Goal: Transaction & Acquisition: Subscribe to service/newsletter

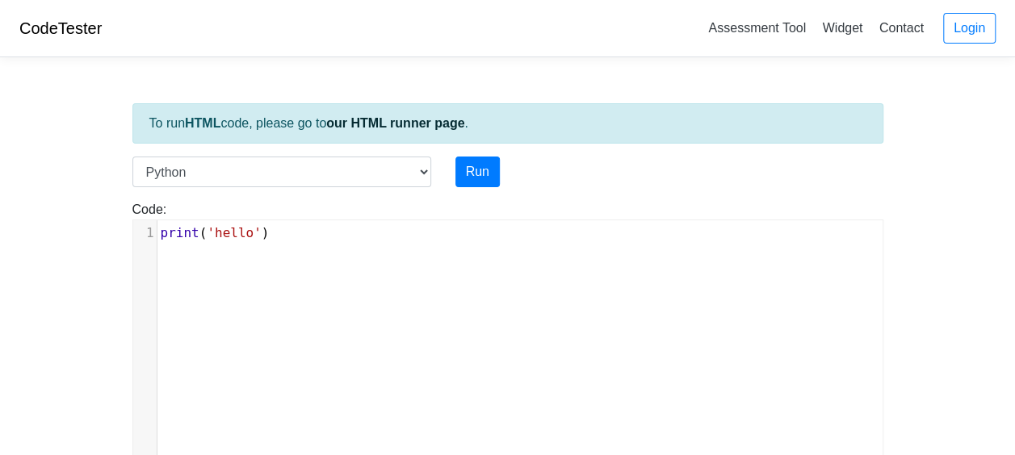
scroll to position [6, 0]
click at [233, 249] on div "xxxxxxxxxx 1 print ( 'hello' )" at bounding box center [519, 352] width 773 height 265
type textarea "print('hello')"
click at [233, 249] on div "x 1 print ( 'hello' )" at bounding box center [519, 352] width 773 height 265
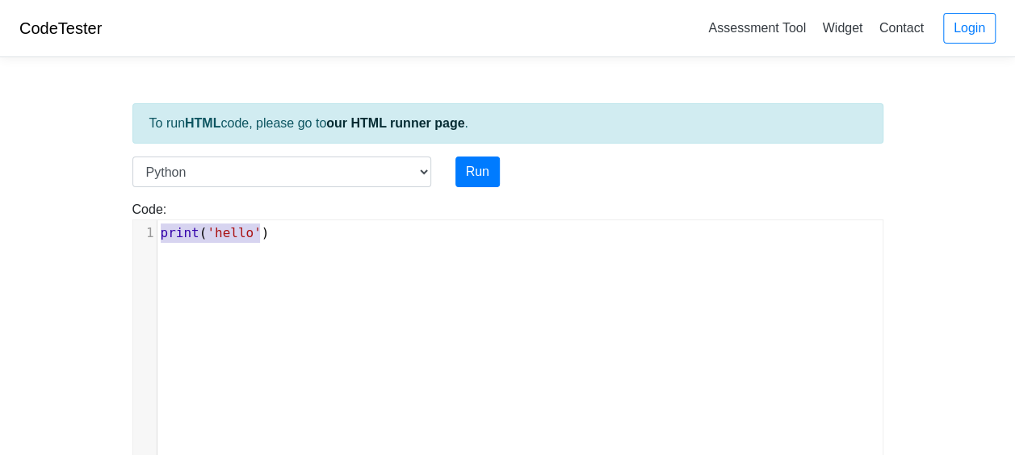
paste textarea
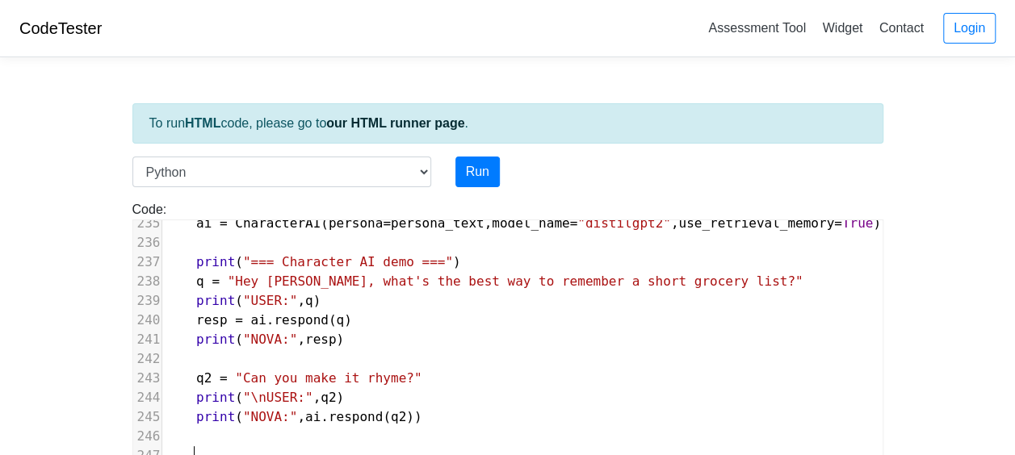
scroll to position [4563, 0]
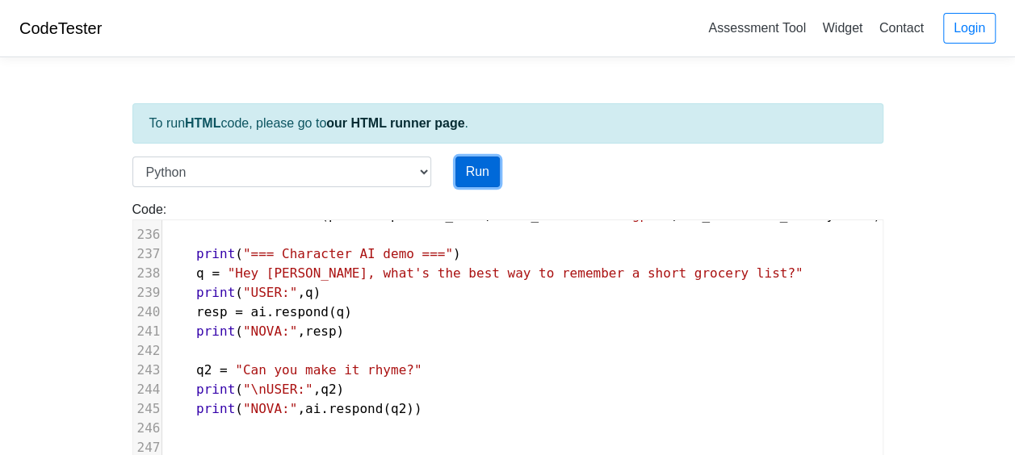
click at [474, 163] on button "Run" at bounding box center [477, 172] width 44 height 31
type input "https://codetester.io/runner?s=5Ozn3KvVW4"
drag, startPoint x: 474, startPoint y: 163, endPoint x: 450, endPoint y: 121, distance: 48.1
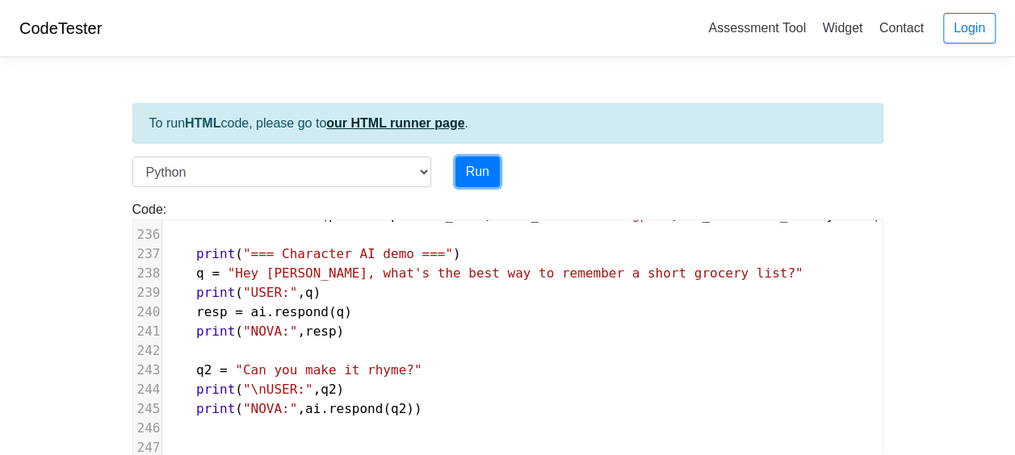
click at [470, 170] on button "Run" at bounding box center [477, 172] width 44 height 31
drag, startPoint x: 470, startPoint y: 170, endPoint x: 453, endPoint y: 325, distance: 156.7
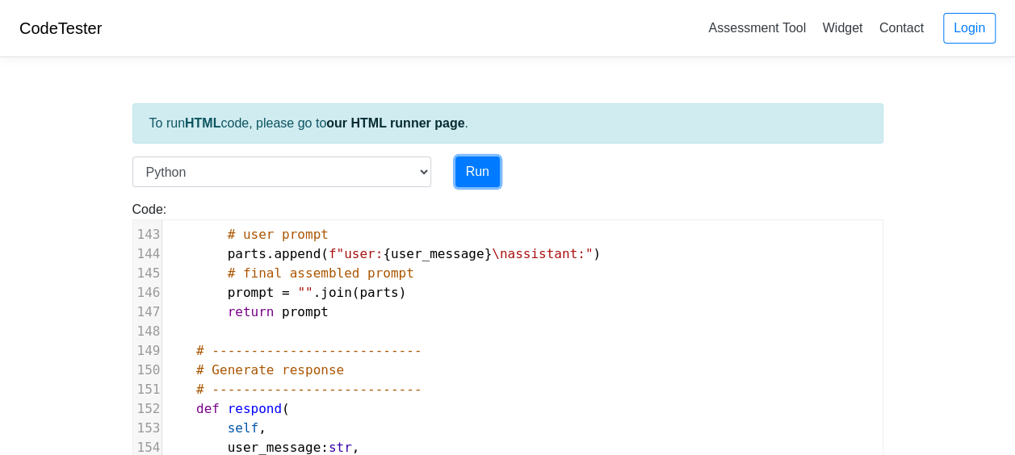
scroll to position [2628, 0]
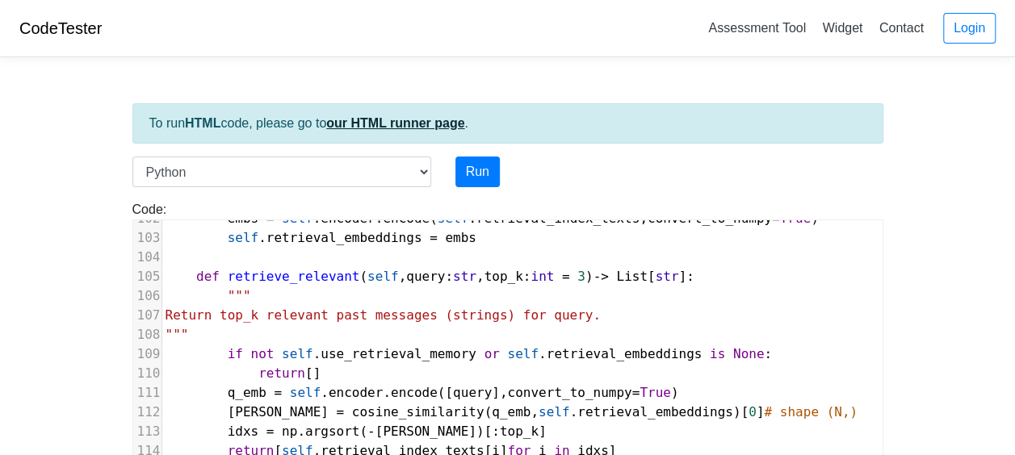
click at [401, 119] on link "our HTML runner page" at bounding box center [395, 123] width 138 height 14
click at [315, 257] on pre "​" at bounding box center [562, 257] width 801 height 19
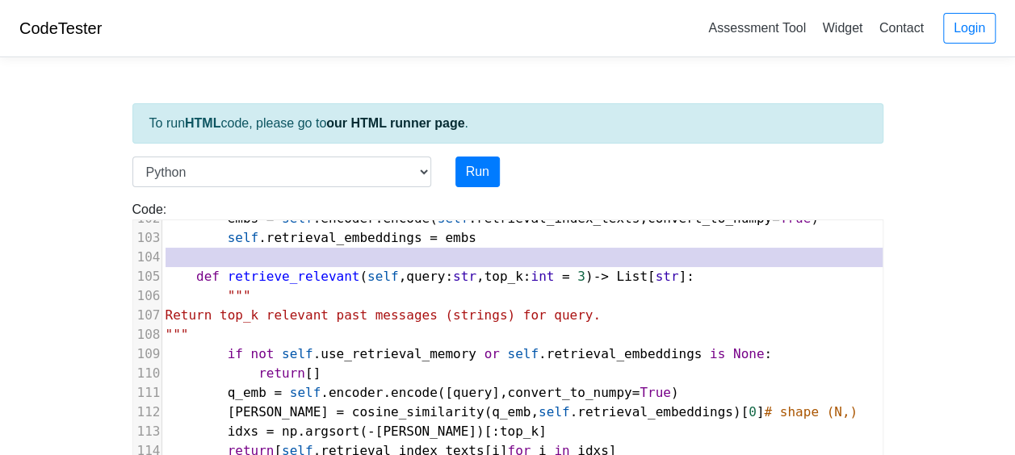
click at [315, 257] on pre "​" at bounding box center [562, 257] width 801 height 19
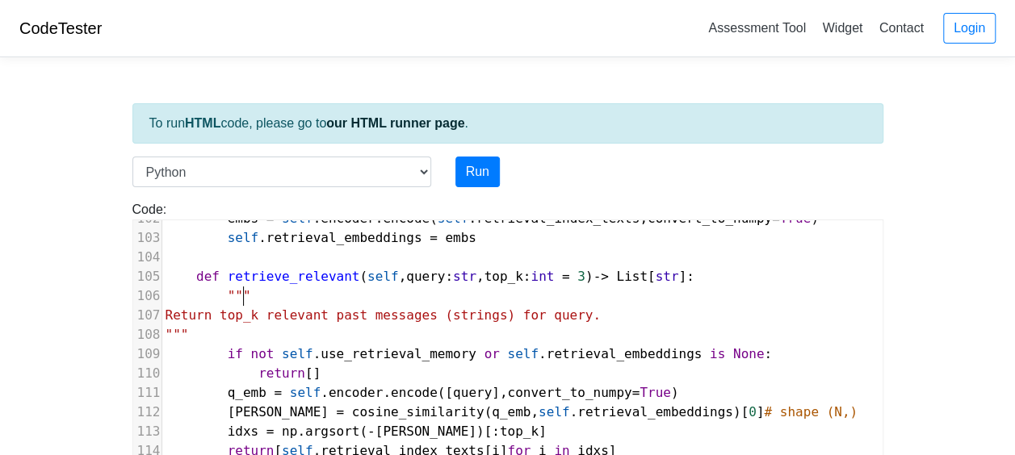
click at [368, 293] on pre """"" at bounding box center [562, 296] width 801 height 19
type textarea """""
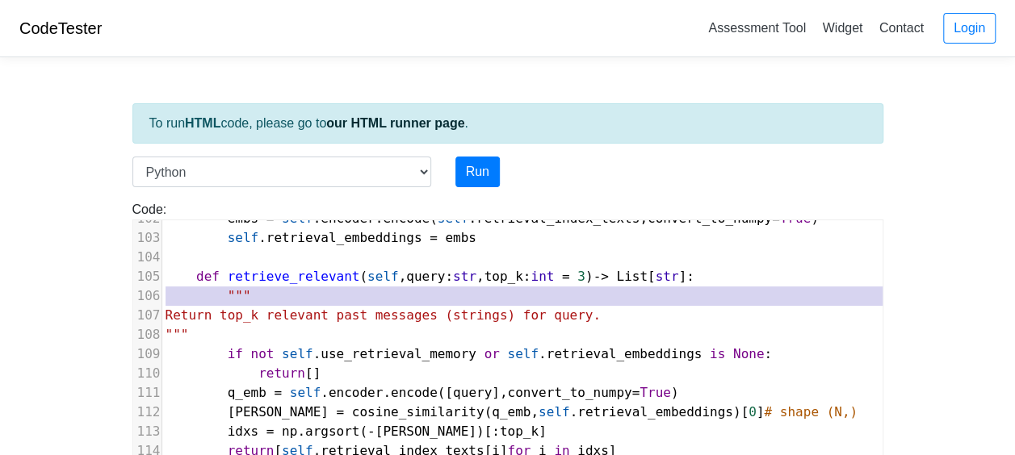
click at [368, 293] on pre """"" at bounding box center [562, 296] width 801 height 19
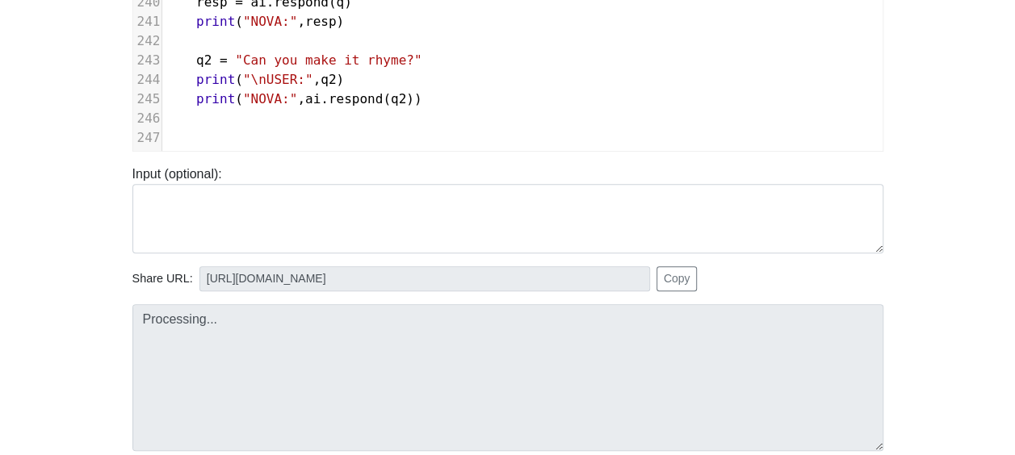
scroll to position [296, 0]
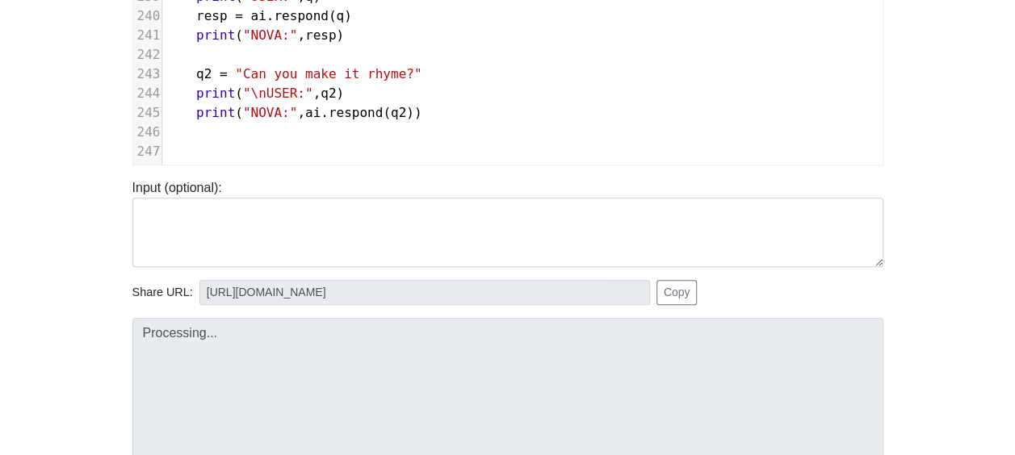
click at [480, 125] on pre "​" at bounding box center [562, 132] width 801 height 19
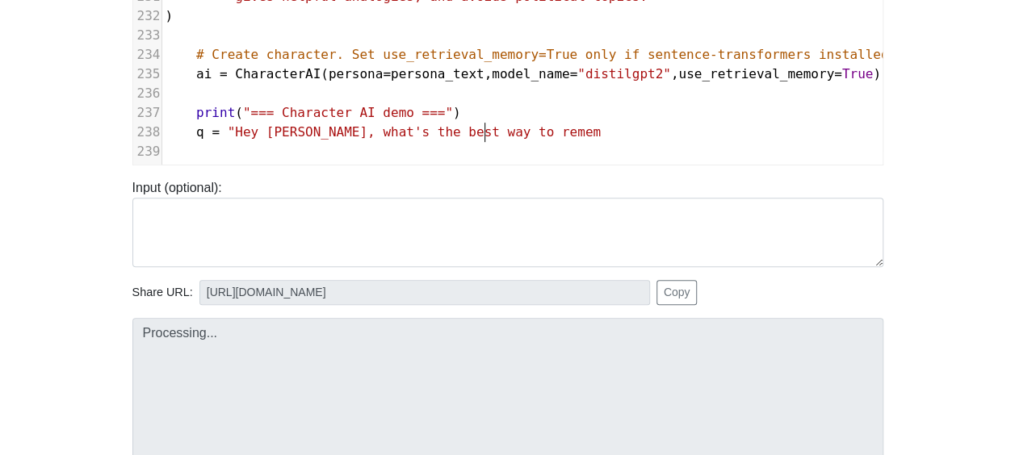
click at [484, 134] on span ""Hey Nova, what's the best way to remem" at bounding box center [414, 131] width 373 height 15
type textarea "remem"
click at [484, 134] on span ""Hey Nova, what's the best way to remem" at bounding box center [414, 131] width 373 height 15
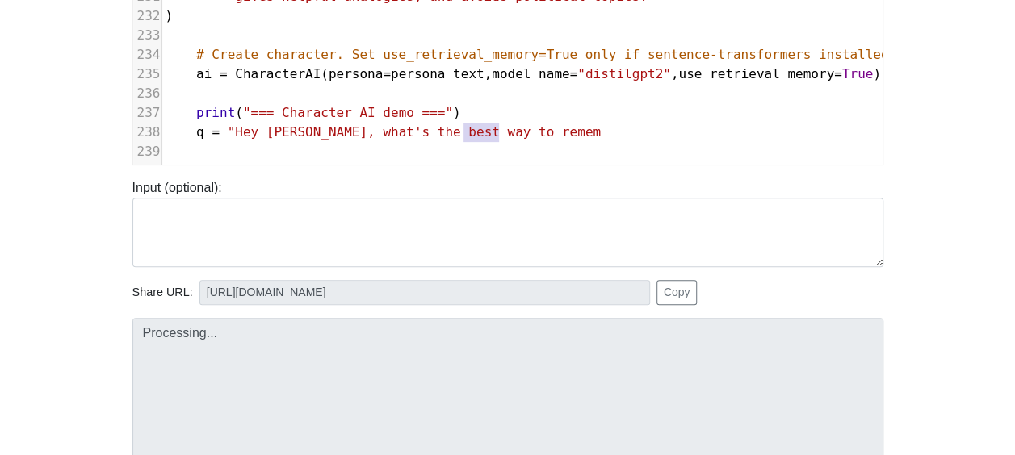
type textarea "q = "Hey Nova, what's the best way to remem"
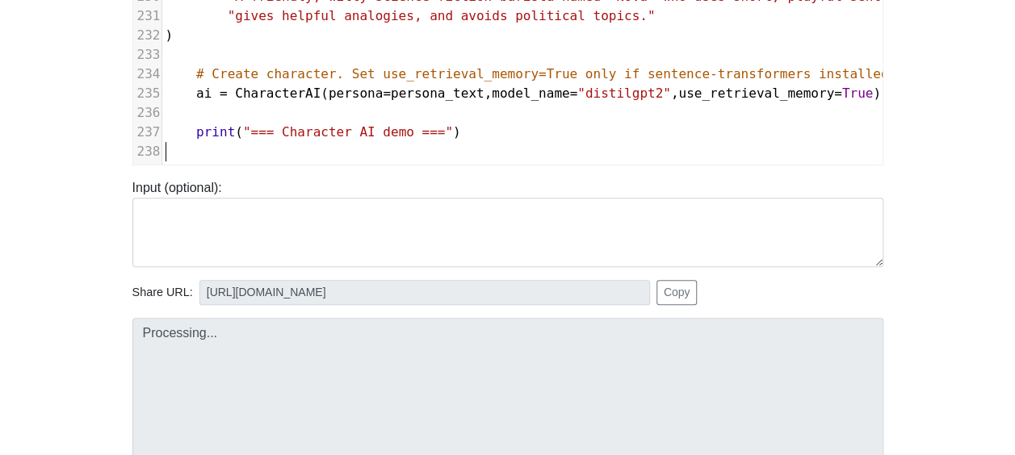
click at [484, 142] on pre at bounding box center [562, 151] width 801 height 19
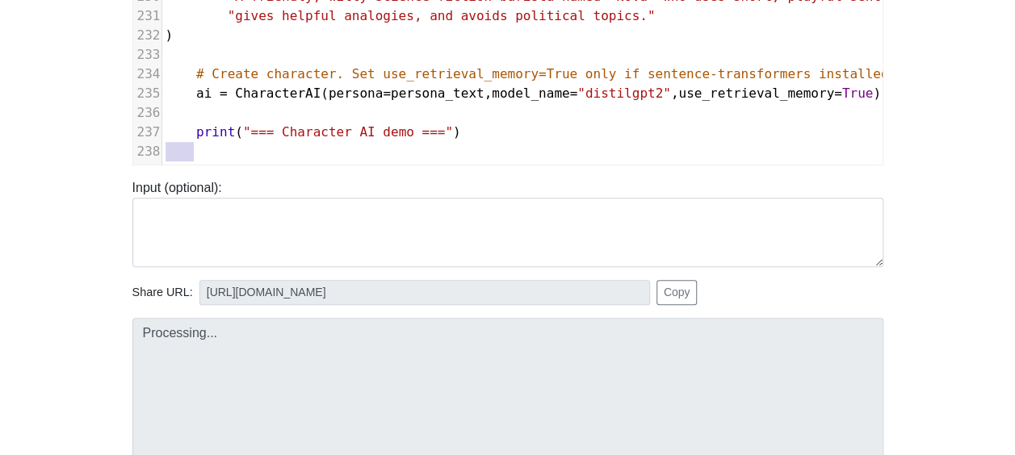
click at [484, 142] on pre at bounding box center [562, 151] width 801 height 19
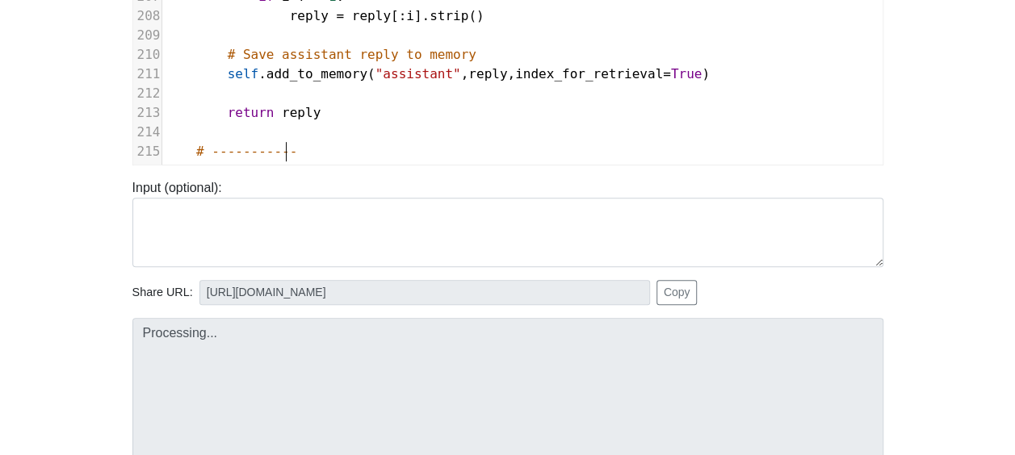
click at [484, 142] on pre "# -----------" at bounding box center [562, 151] width 801 height 19
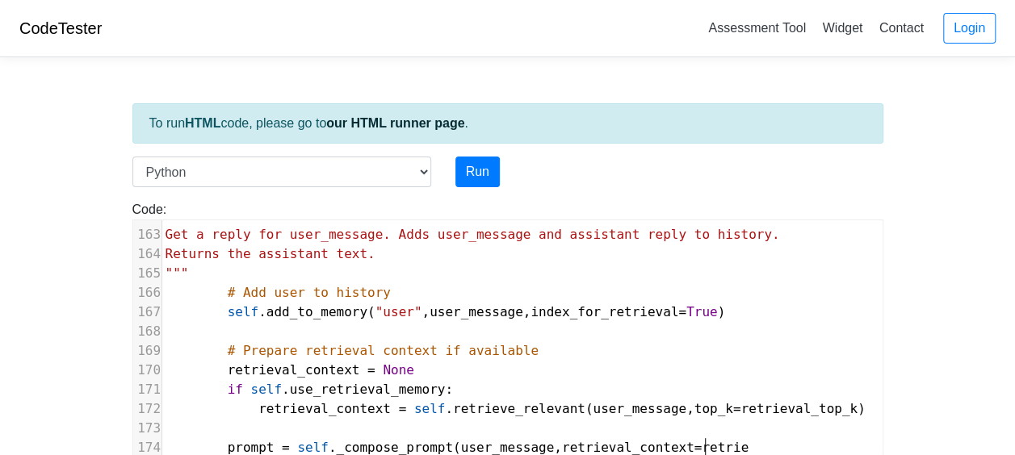
click at [669, 307] on pre "self . add_to_memory ( "user" , user_message , index_for_retrieval = True )" at bounding box center [541, 312] width 758 height 19
type textarea "self.add_to_memory("user", user_message, index_for_retrieval=True)"
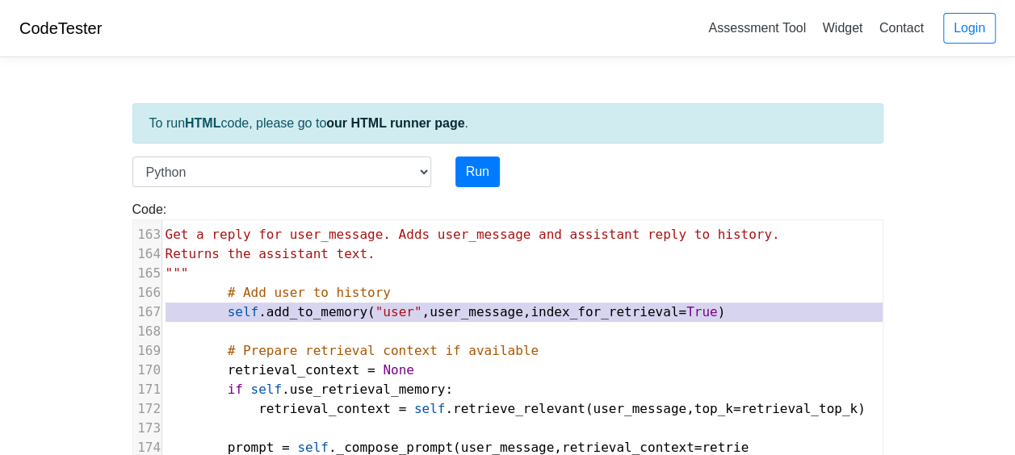
click at [669, 307] on pre "self . add_to_memory ( "user" , user_message , index_for_retrieval = True )" at bounding box center [541, 312] width 758 height 19
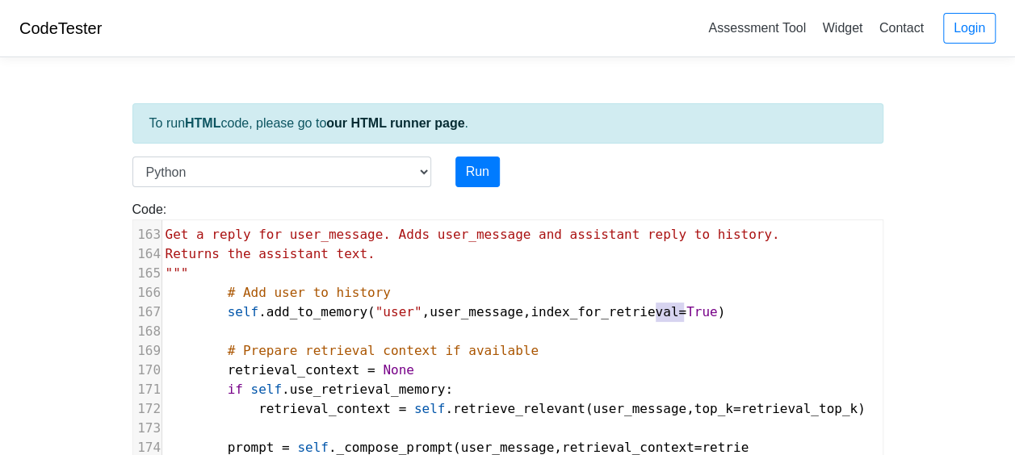
click at [669, 307] on pre "self . add_to_memory ( "user" , user_message , index_for_retrieval = True )" at bounding box center [541, 312] width 758 height 19
type textarea "self.add_to_memory("user", user_message, index_for_retrieval=True)"
click at [669, 307] on pre "self . add_to_memory ( "user" , user_message , index_for_retrieval = True )" at bounding box center [541, 312] width 758 height 19
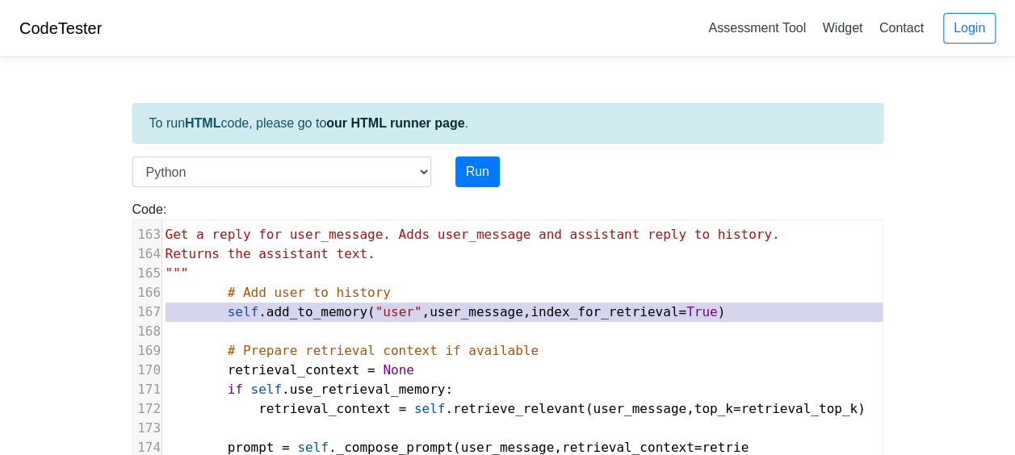
click at [669, 307] on pre "self . add_to_memory ( "user" , user_message , index_for_retrieval = True )" at bounding box center [541, 312] width 758 height 19
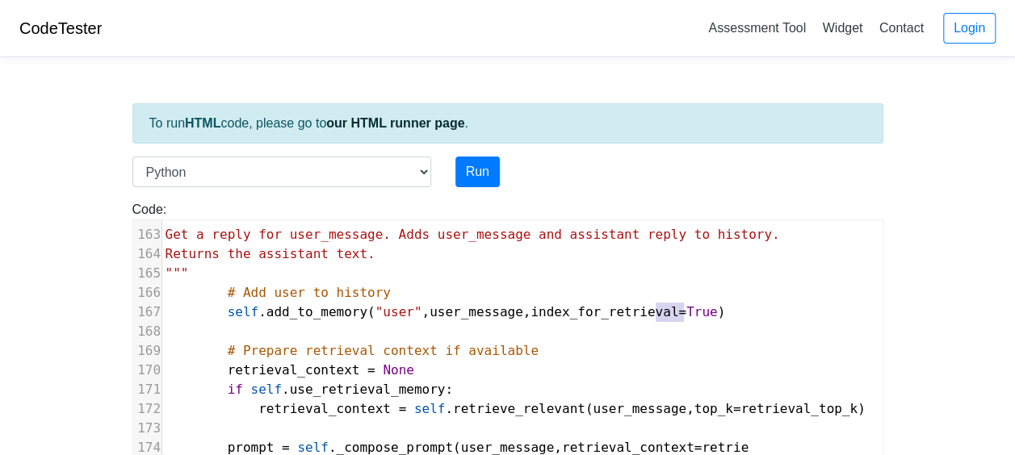
click at [669, 307] on pre "self . add_to_memory ( "user" , user_message , index_for_retrieval = True )" at bounding box center [541, 312] width 758 height 19
type textarea "self.add_to_memory("user", user_message, index_for_retrieval=True)"
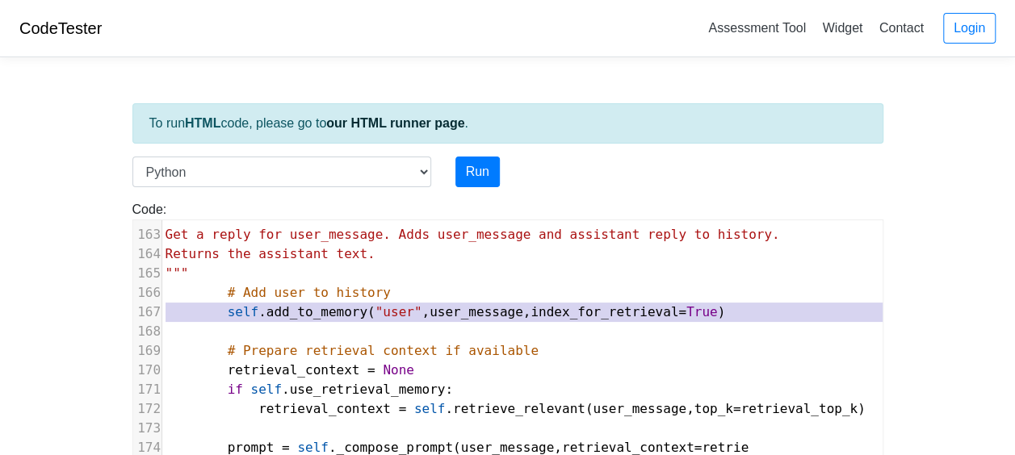
click at [669, 307] on pre "self . add_to_memory ( "user" , user_message , index_for_retrieval = True )" at bounding box center [541, 312] width 758 height 19
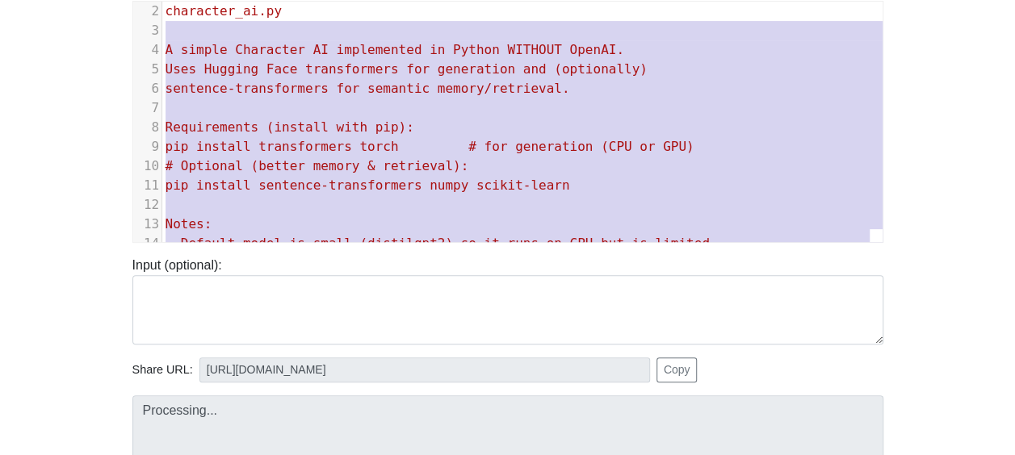
type textarea """" character_ai.py A simple Character AI implemented in Python WITHOUT OpenAI.…"
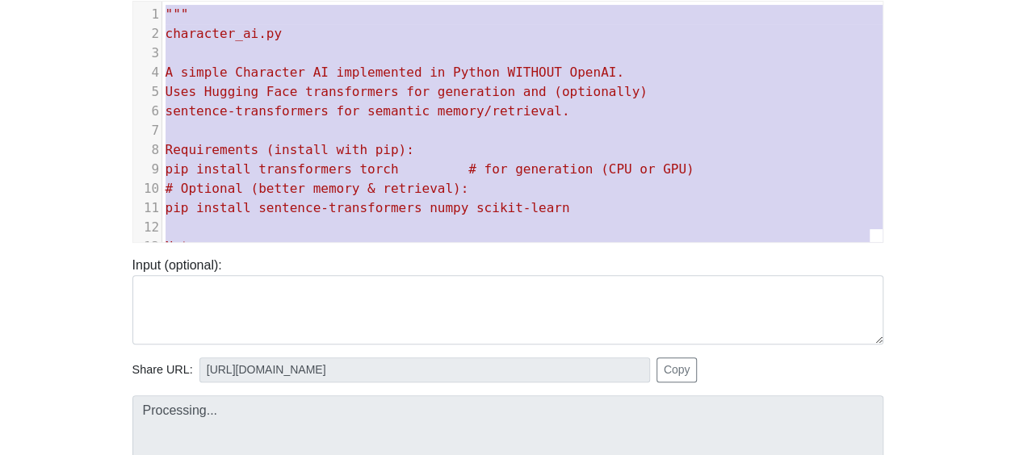
drag, startPoint x: 706, startPoint y: 144, endPoint x: 165, endPoint y: -15, distance: 563.8
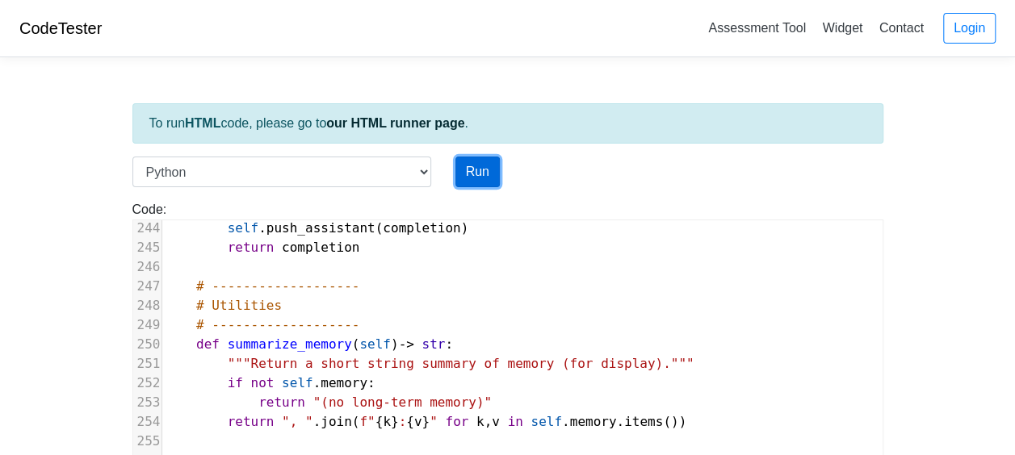
click at [485, 171] on button "Run" at bounding box center [477, 172] width 44 height 31
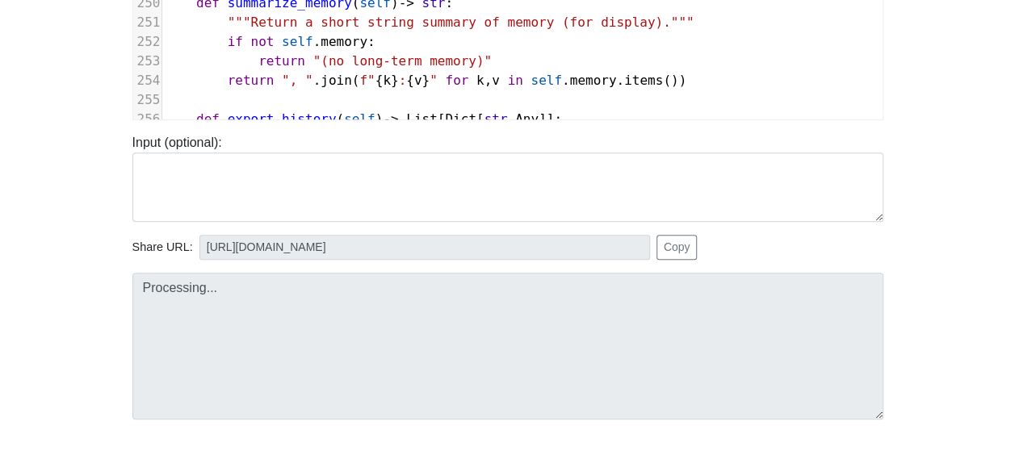
scroll to position [0, 0]
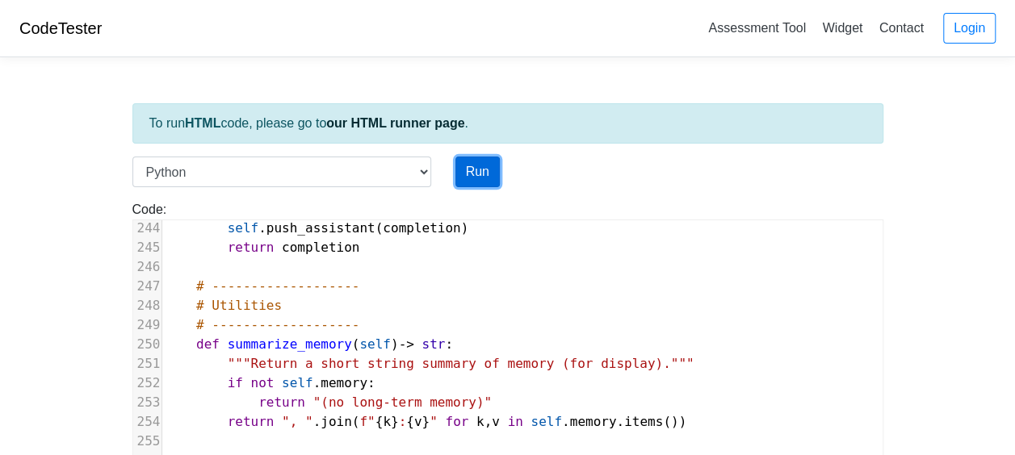
click at [492, 160] on button "Run" at bounding box center [477, 172] width 44 height 31
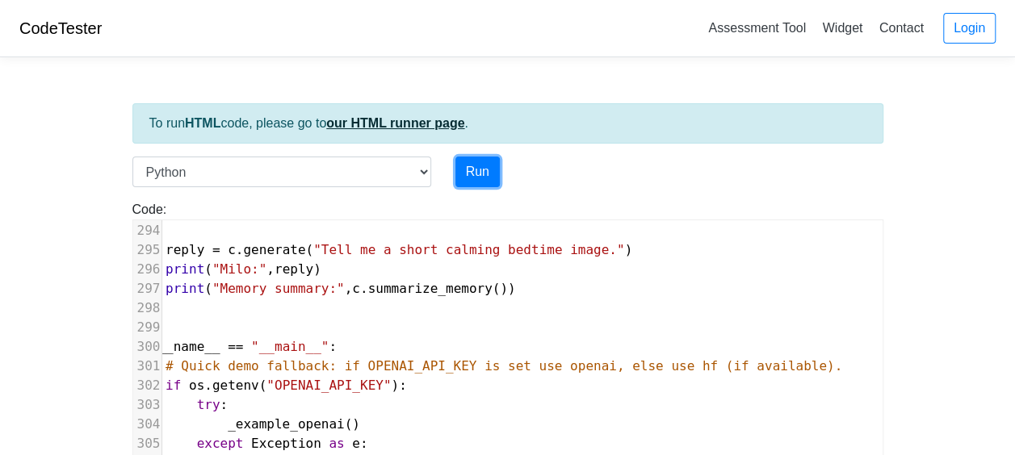
type input "https://codetester.io/runner?s=j2XjV8AkXy"
click at [420, 118] on link "our HTML runner page" at bounding box center [395, 123] width 138 height 14
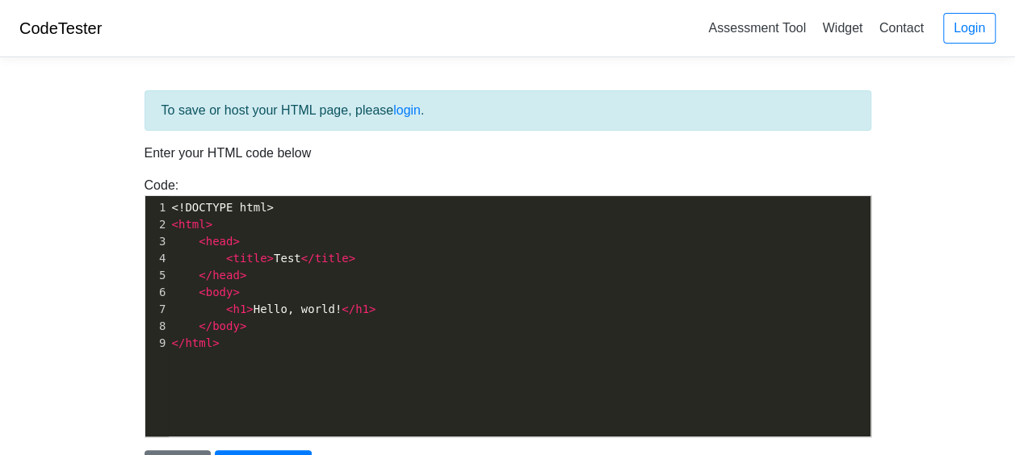
scroll to position [5, 0]
click at [274, 305] on span "< h1 > Hello, world! </ h1 >" at bounding box center [274, 309] width 204 height 13
type textarea "<h1>Hello, world!</h1>"
click at [274, 305] on span "< h1 > Hello, world! </ h1 >" at bounding box center [274, 309] width 204 height 13
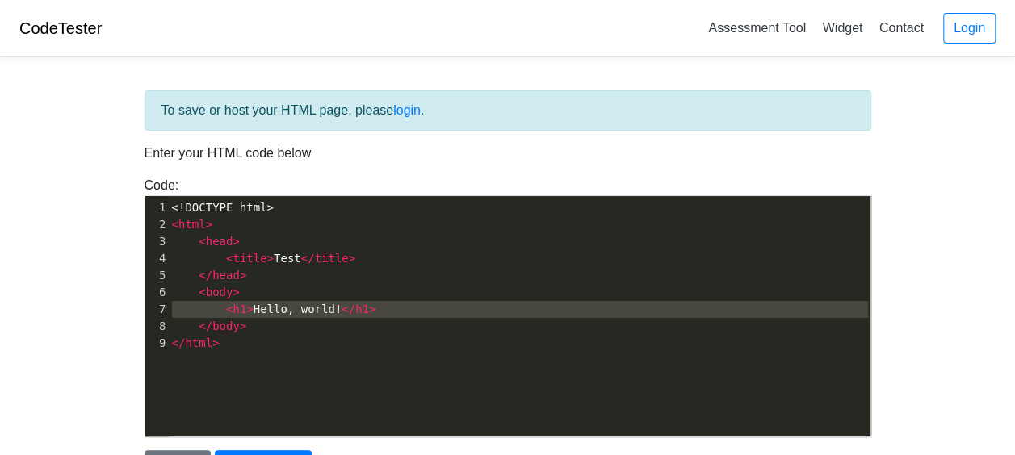
click at [274, 305] on span "< h1 > Hello, world! </ h1 >" at bounding box center [274, 309] width 204 height 13
type textarea "Hello"
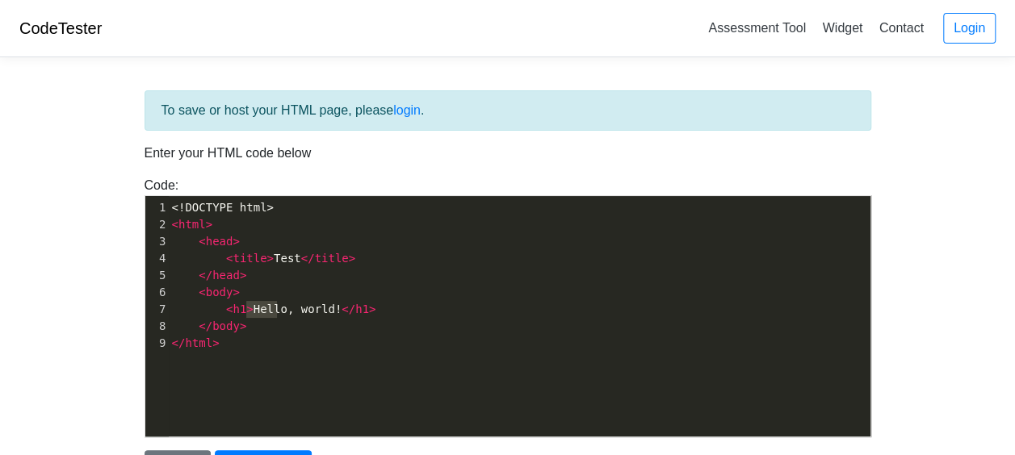
click at [274, 305] on span "< h1 > Hello, world! </ h1 >" at bounding box center [274, 309] width 204 height 13
click at [270, 331] on pre "</ body >" at bounding box center [526, 326] width 714 height 17
type textarea "</body>"
click at [270, 331] on pre "</ body >" at bounding box center [526, 326] width 714 height 17
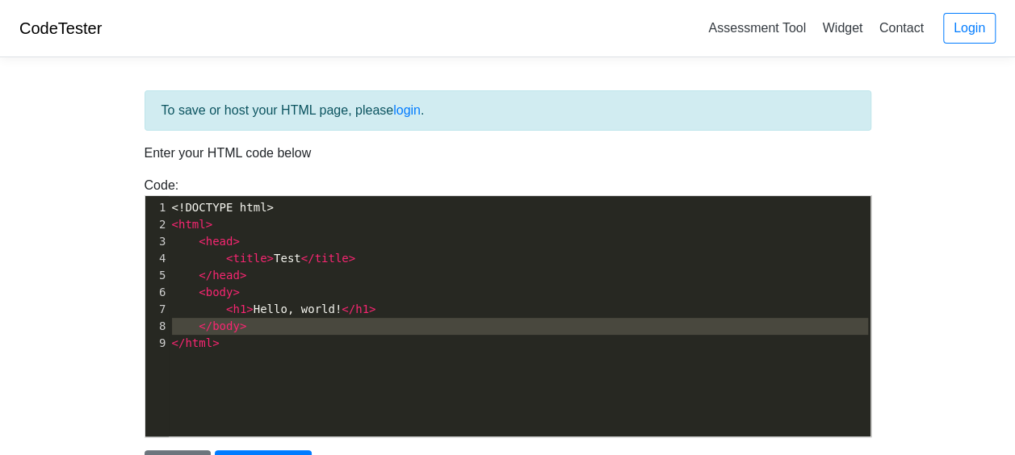
click at [270, 331] on pre "</ body >" at bounding box center [526, 326] width 714 height 17
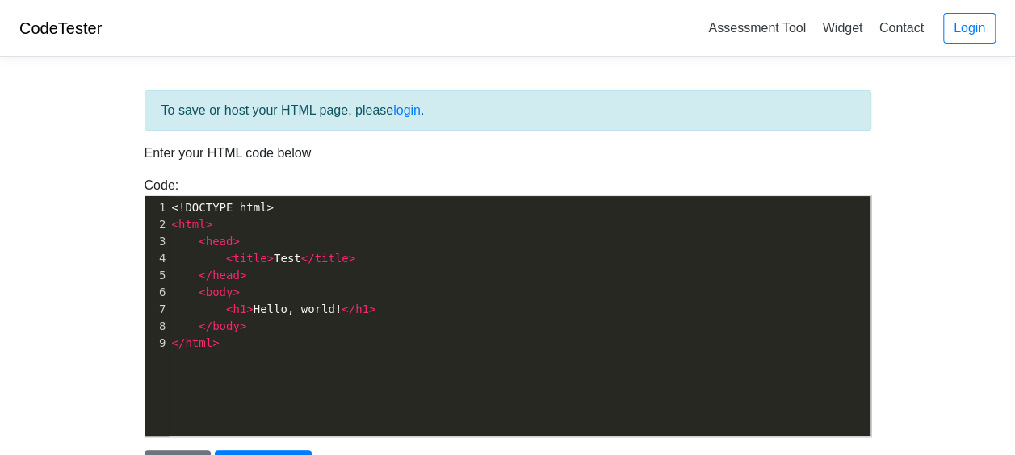
click at [270, 339] on pre "</ html >" at bounding box center [526, 343] width 714 height 17
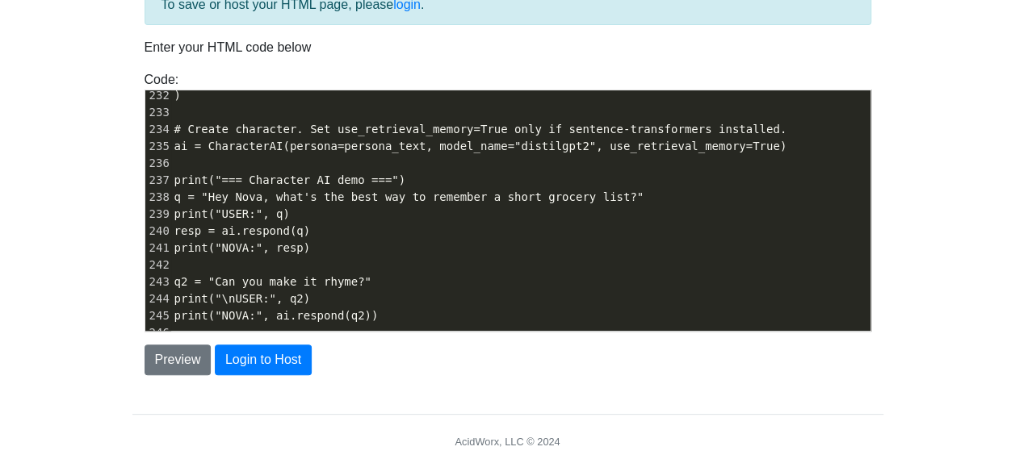
scroll to position [107, 0]
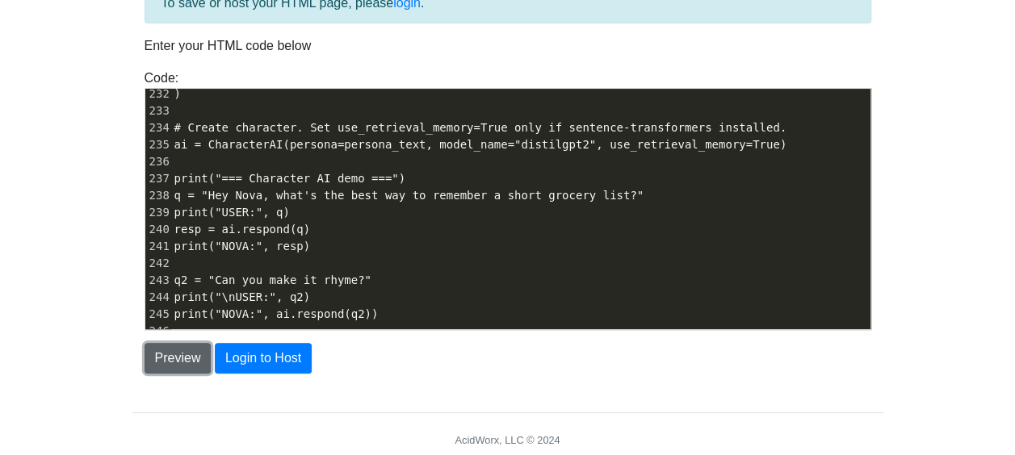
click at [163, 357] on button "Preview" at bounding box center [177, 358] width 67 height 31
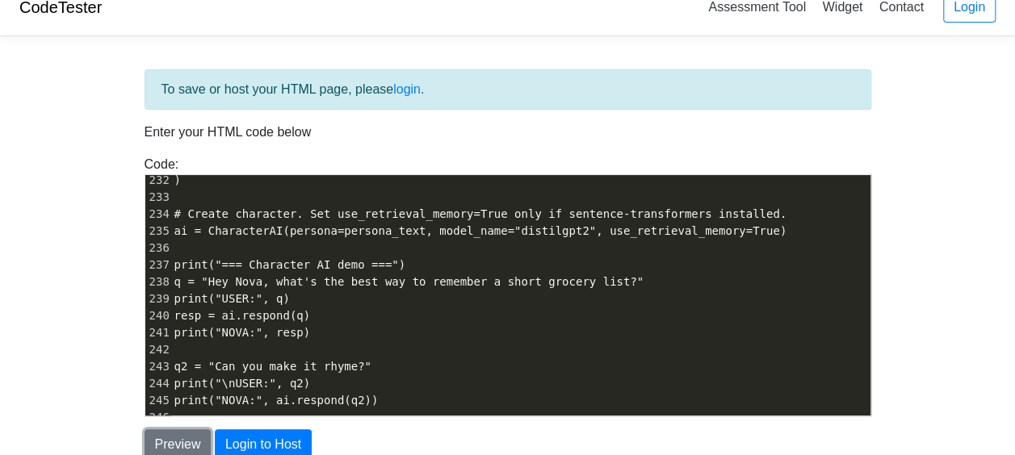
scroll to position [0, 0]
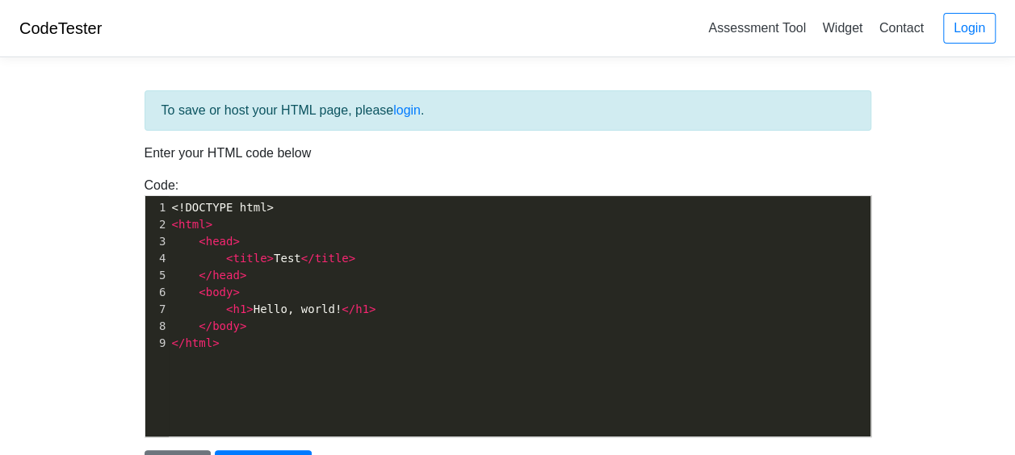
scroll to position [6, 0]
click at [336, 297] on pre "< body >" at bounding box center [526, 292] width 714 height 17
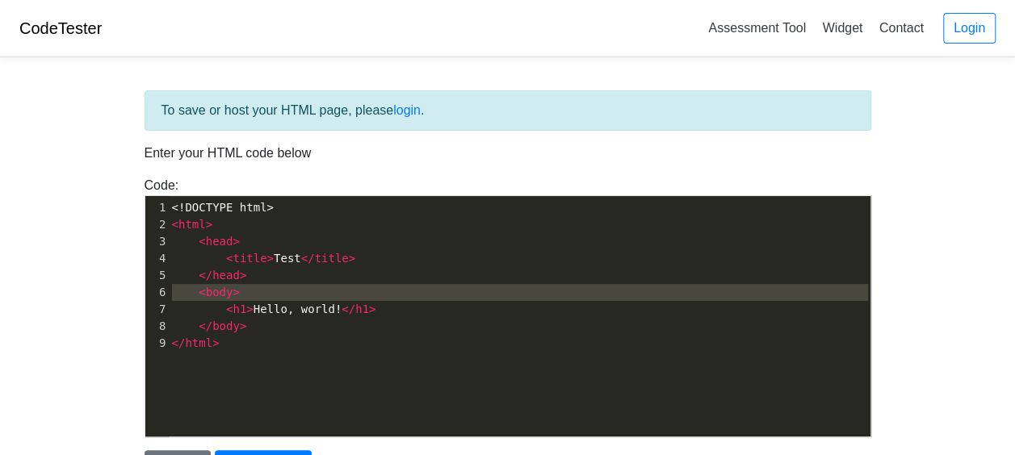
type textarea "<body>"
click at [336, 297] on pre "< body >" at bounding box center [526, 292] width 714 height 17
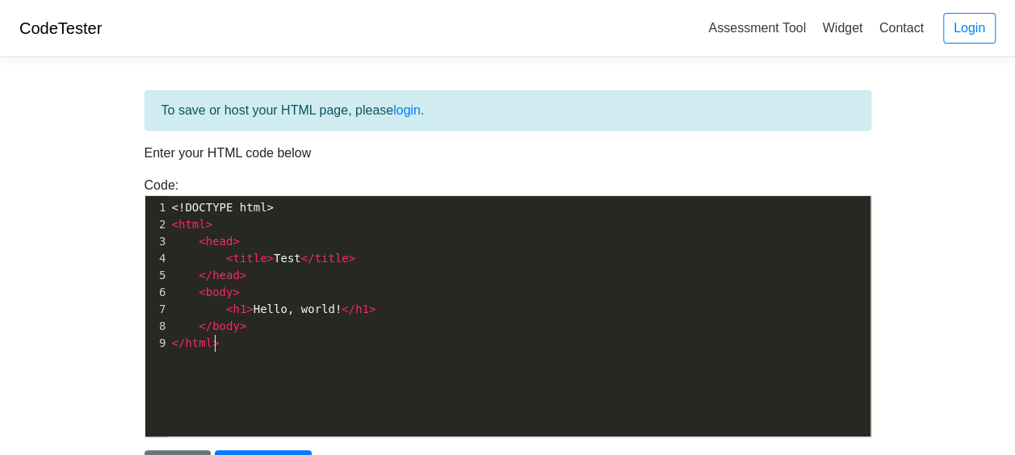
click at [331, 339] on pre "</ html >" at bounding box center [526, 343] width 714 height 17
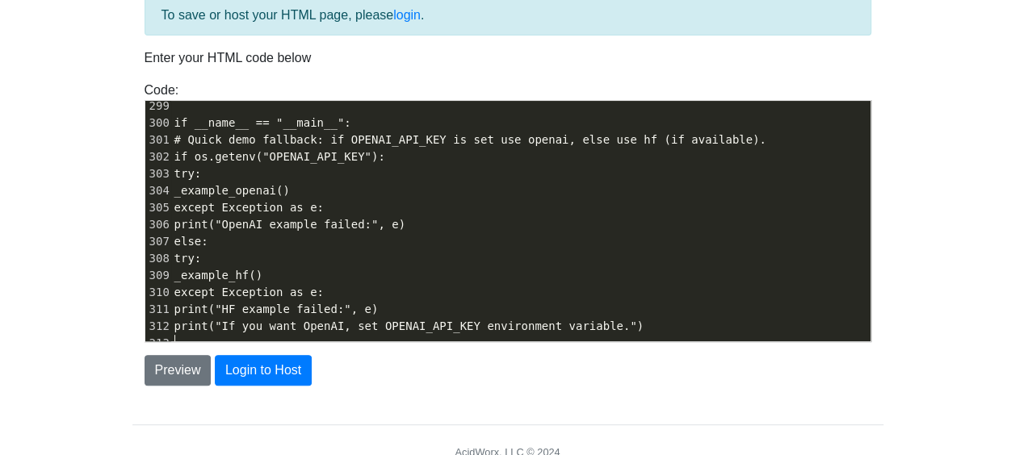
scroll to position [162, 0]
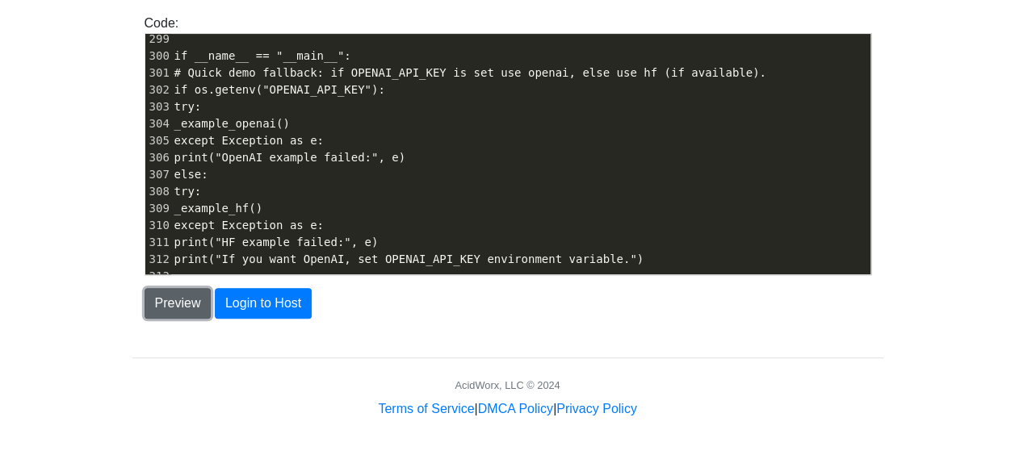
click at [170, 305] on button "Preview" at bounding box center [177, 303] width 67 height 31
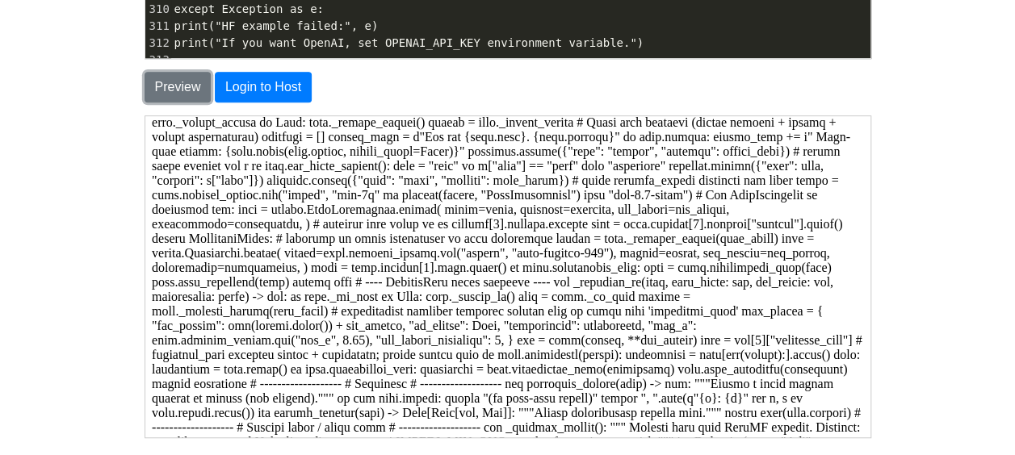
scroll to position [660, 0]
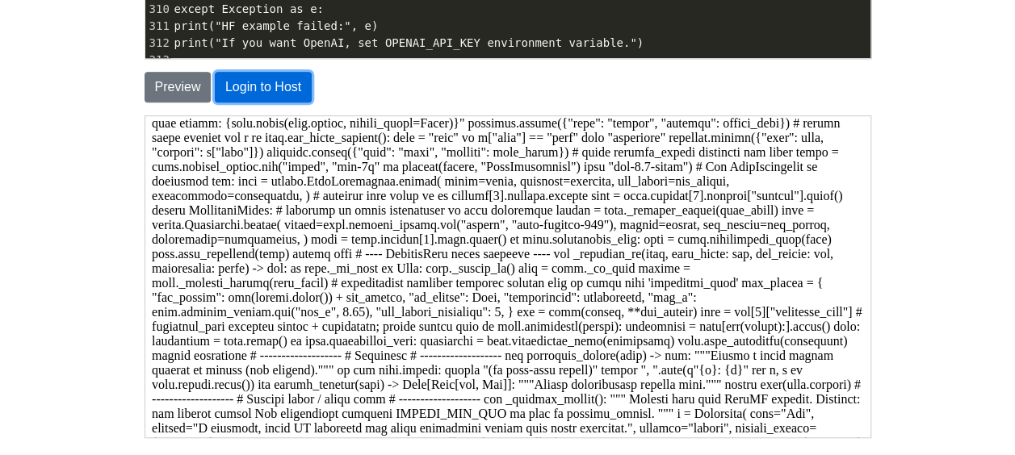
click at [275, 95] on button "Login to Host" at bounding box center [263, 87] width 97 height 31
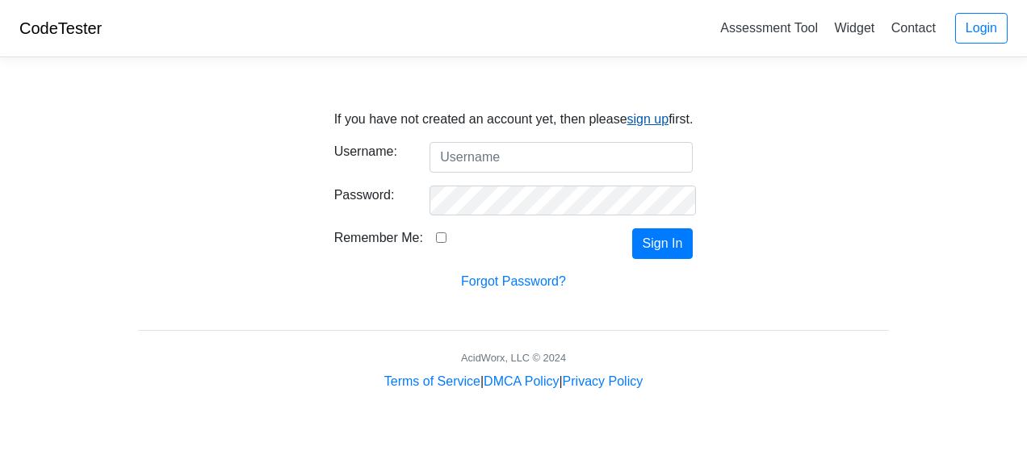
click at [643, 124] on link "sign up" at bounding box center [648, 119] width 42 height 14
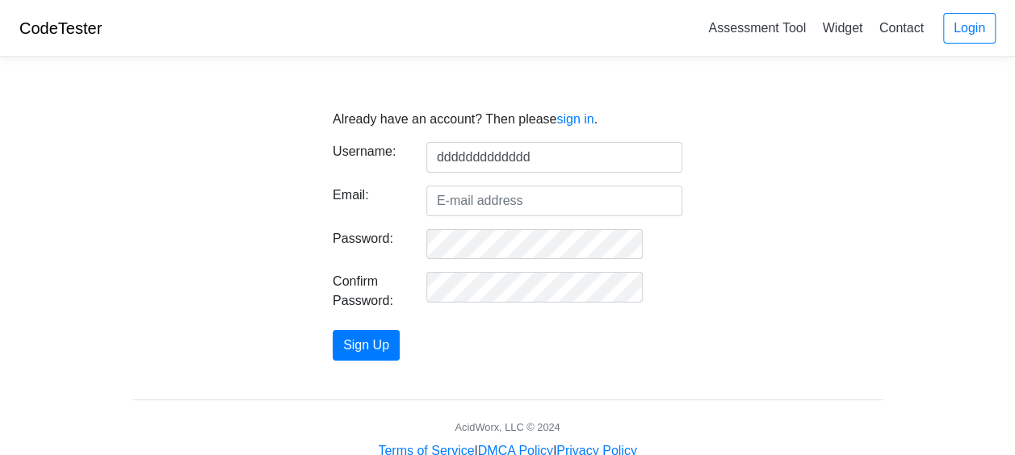
type input "ddddddddddddd"
click at [551, 201] on input "Email:" at bounding box center [554, 201] width 256 height 31
type input "mocabyalicia8@gmail.com"
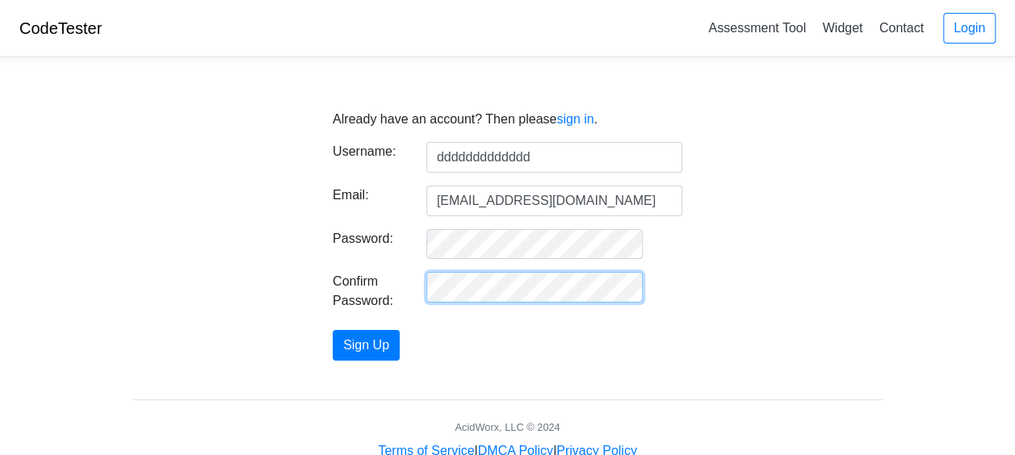
click at [333, 330] on button "Sign Up" at bounding box center [366, 345] width 67 height 31
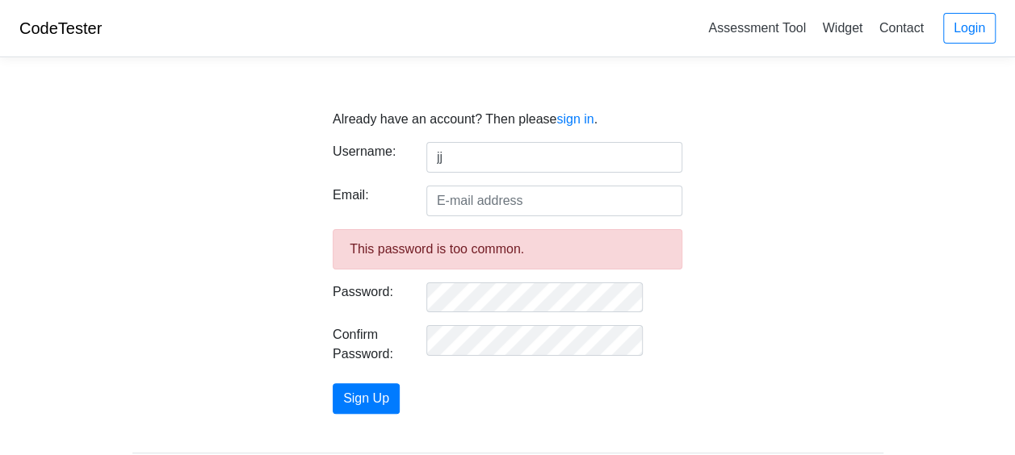
type input "jj"
click at [458, 195] on input "Email:" at bounding box center [554, 201] width 256 height 31
type input "[EMAIL_ADDRESS][DOMAIN_NAME]"
click at [504, 257] on div "This password is too common." at bounding box center [508, 249] width 350 height 40
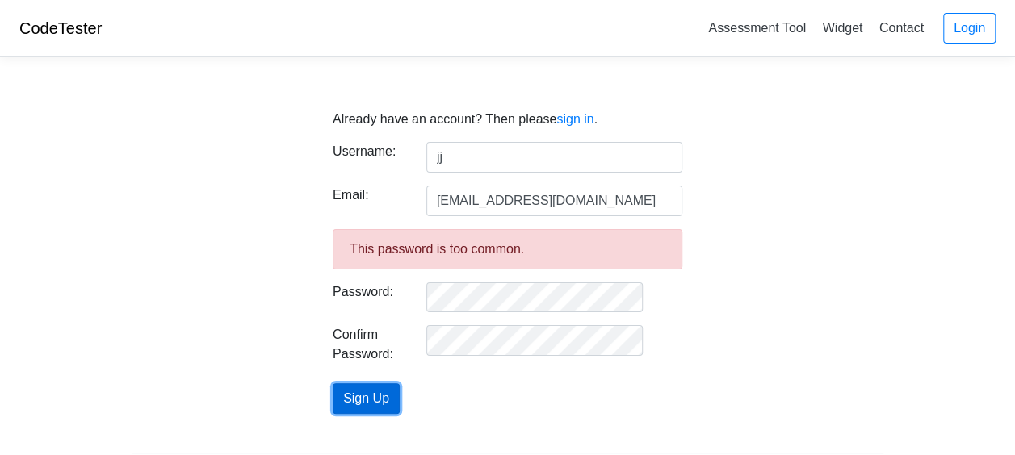
click at [400, 389] on button "Sign Up" at bounding box center [366, 398] width 67 height 31
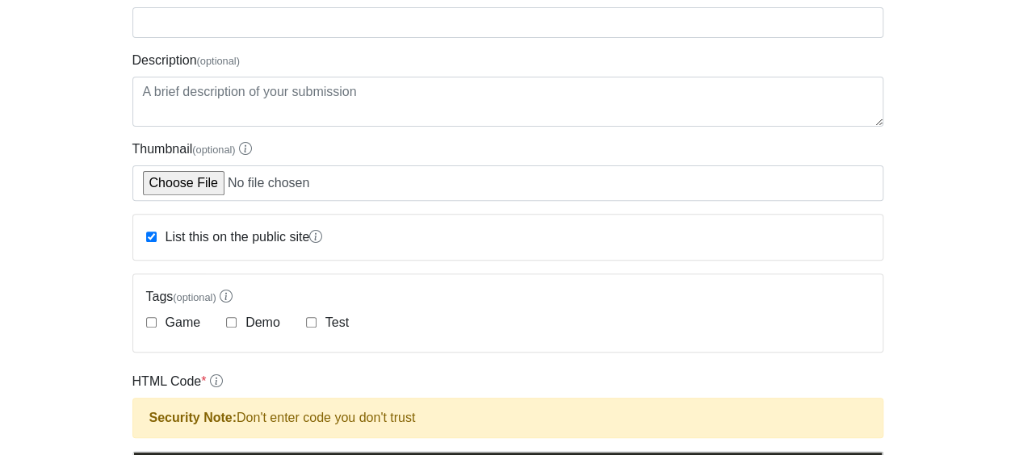
scroll to position [196, 0]
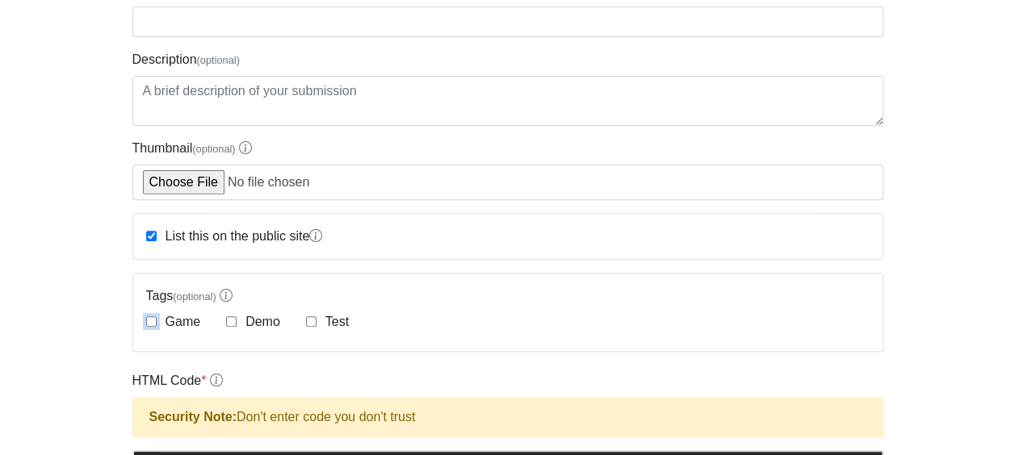
click at [152, 318] on input "Game" at bounding box center [151, 321] width 10 height 10
checkbox input "true"
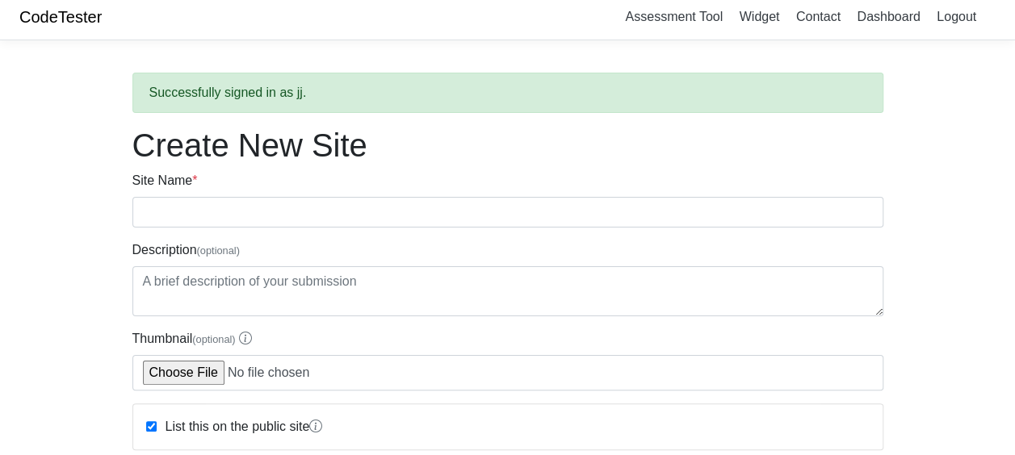
scroll to position [0, 0]
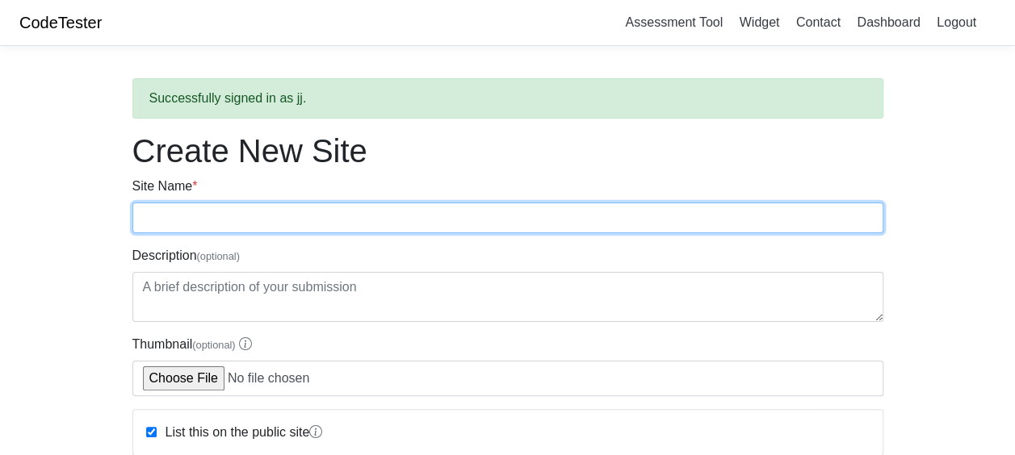
click at [201, 220] on input "Site Name *" at bounding box center [507, 218] width 751 height 31
type input "character AI"
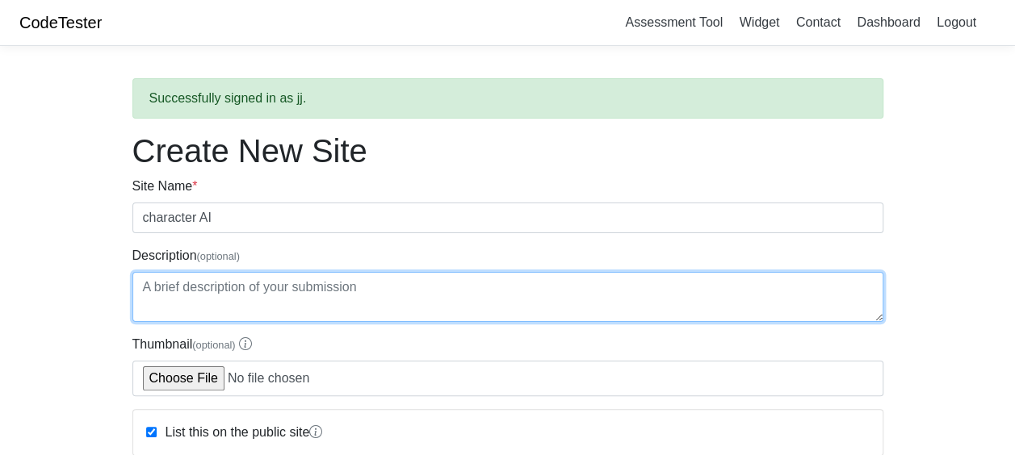
click at [284, 298] on textarea "Description (optional)" at bounding box center [507, 297] width 751 height 50
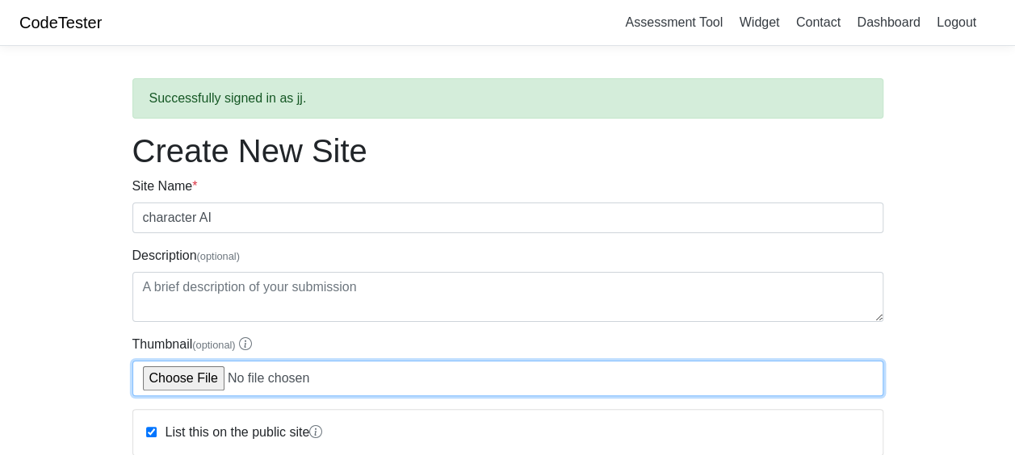
click at [304, 378] on input "Thumbnail (optional)" at bounding box center [507, 379] width 751 height 36
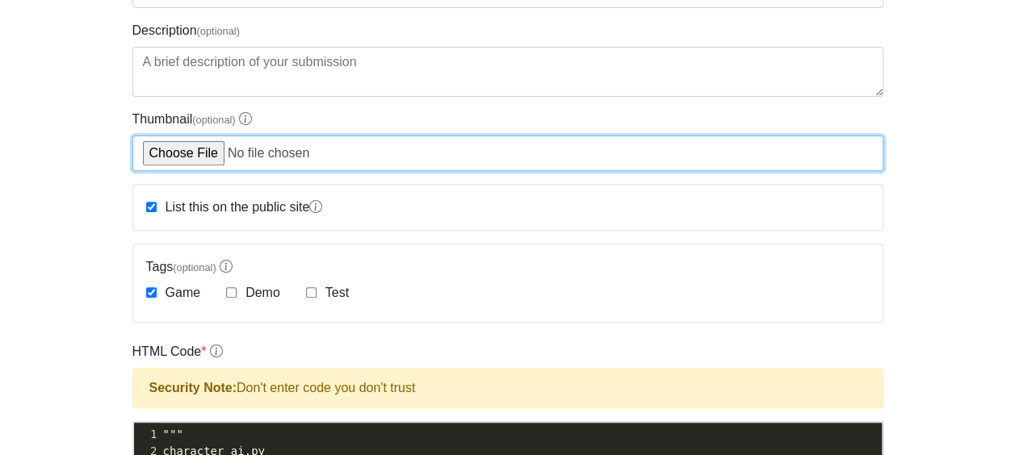
scroll to position [226, 0]
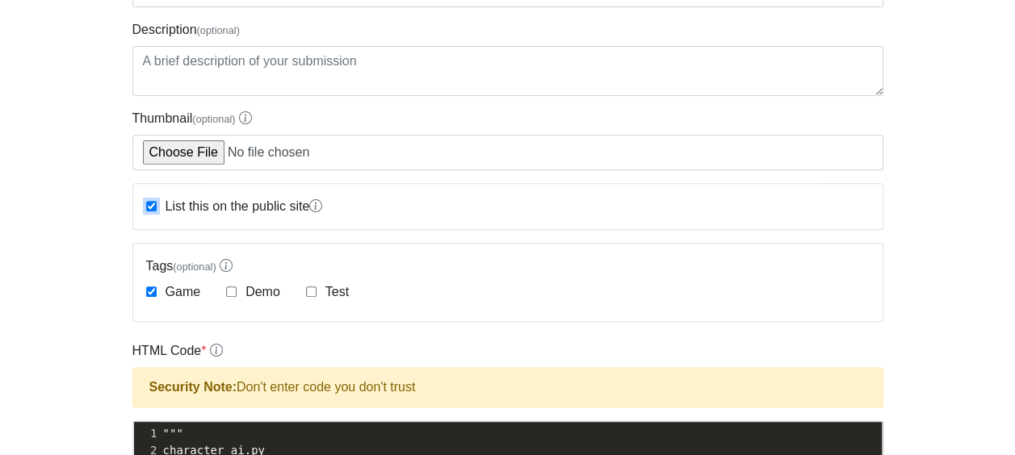
click at [149, 203] on input "List this on the public site" at bounding box center [151, 206] width 10 height 10
checkbox input "false"
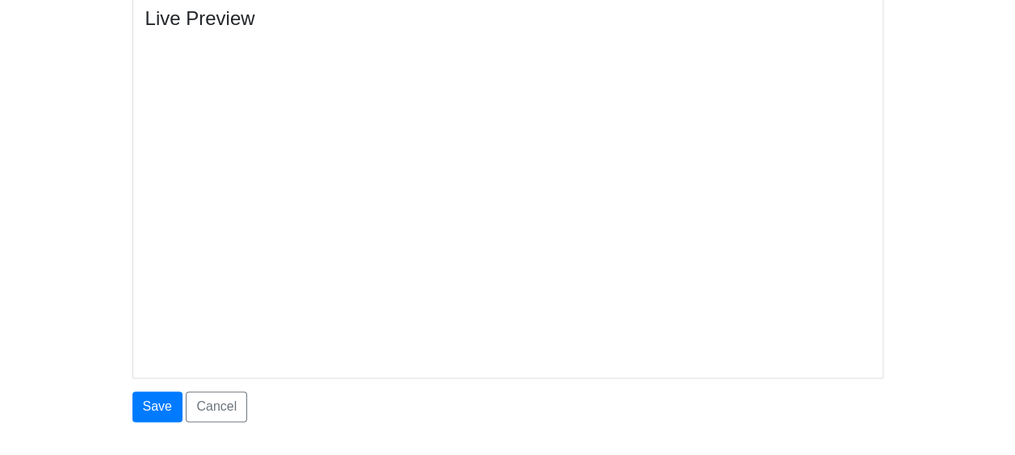
scroll to position [926, 0]
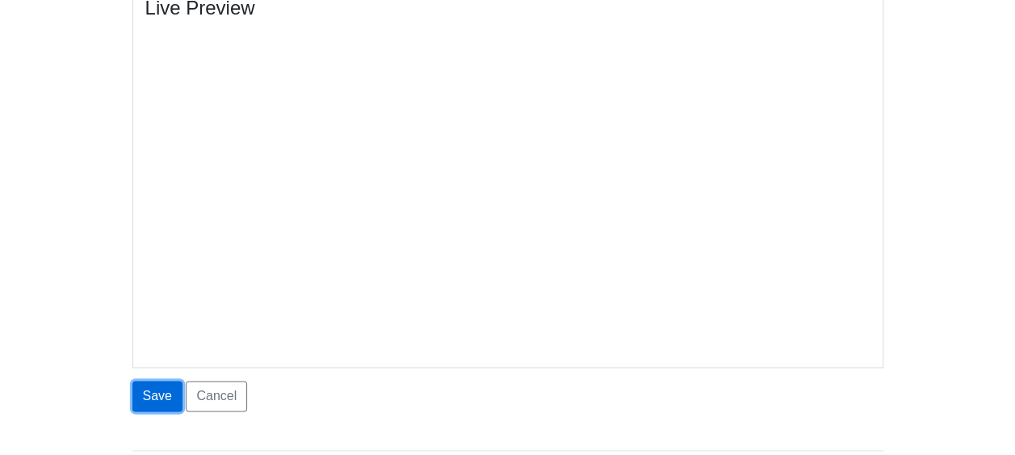
click at [165, 392] on button "Save" at bounding box center [157, 396] width 50 height 31
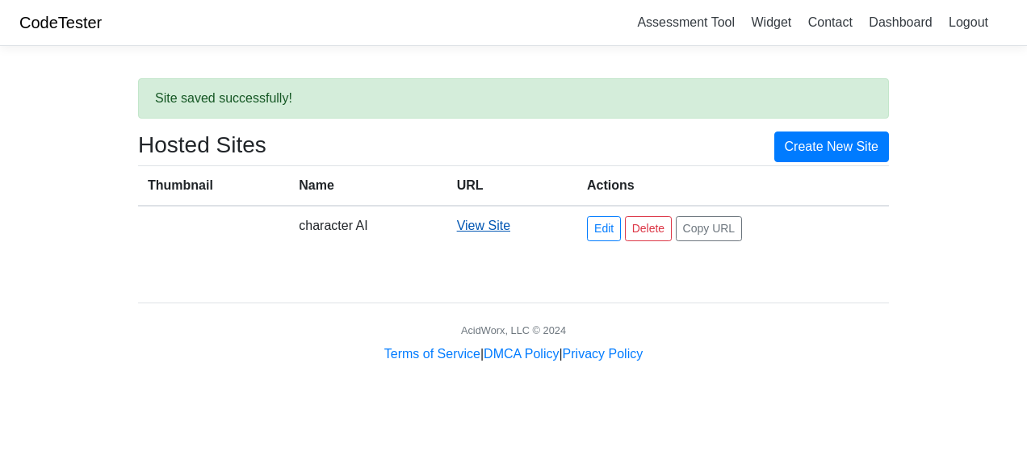
click at [484, 228] on link "View Site" at bounding box center [483, 226] width 53 height 14
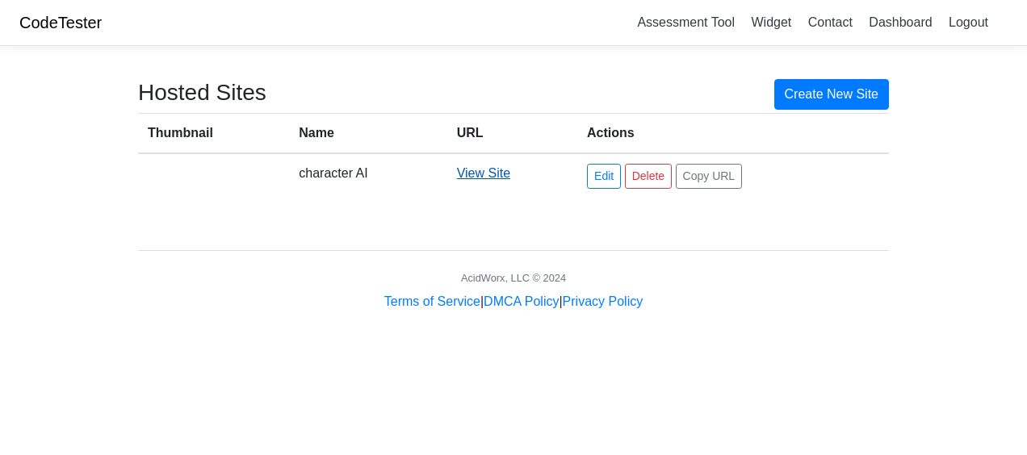
click at [501, 172] on link "View Site" at bounding box center [483, 173] width 53 height 14
